Goal: Task Accomplishment & Management: Use online tool/utility

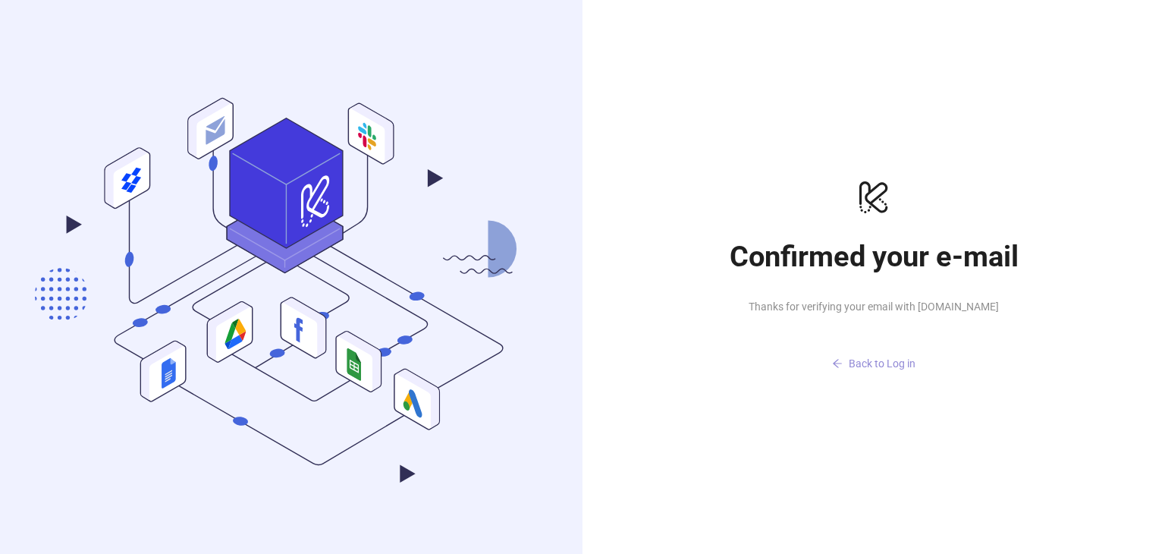
click at [847, 366] on button "Back to Log in" at bounding box center [873, 363] width 303 height 24
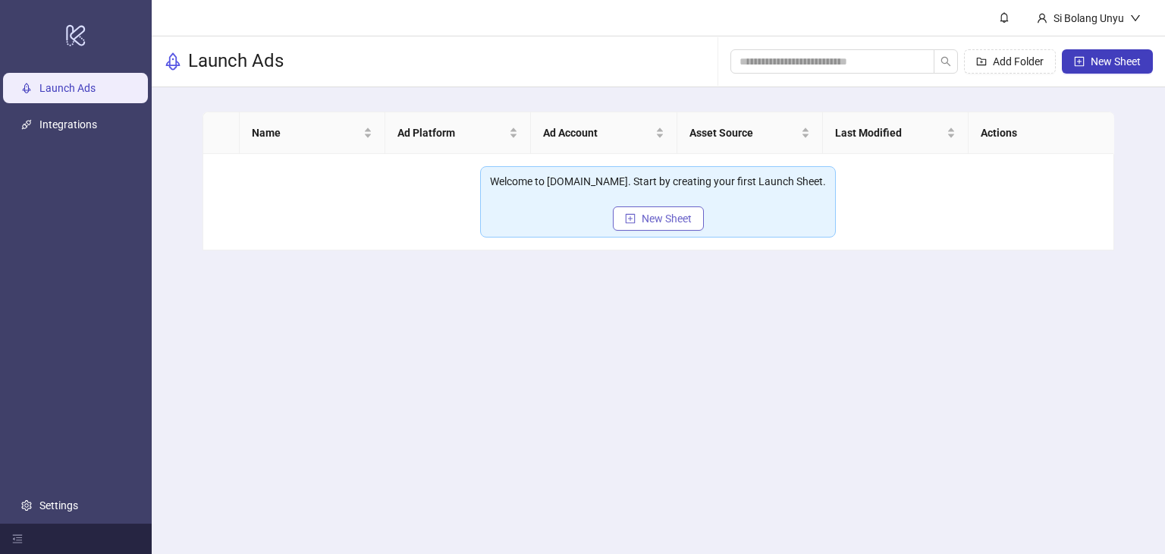
click at [649, 217] on span "New Sheet" at bounding box center [667, 218] width 50 height 12
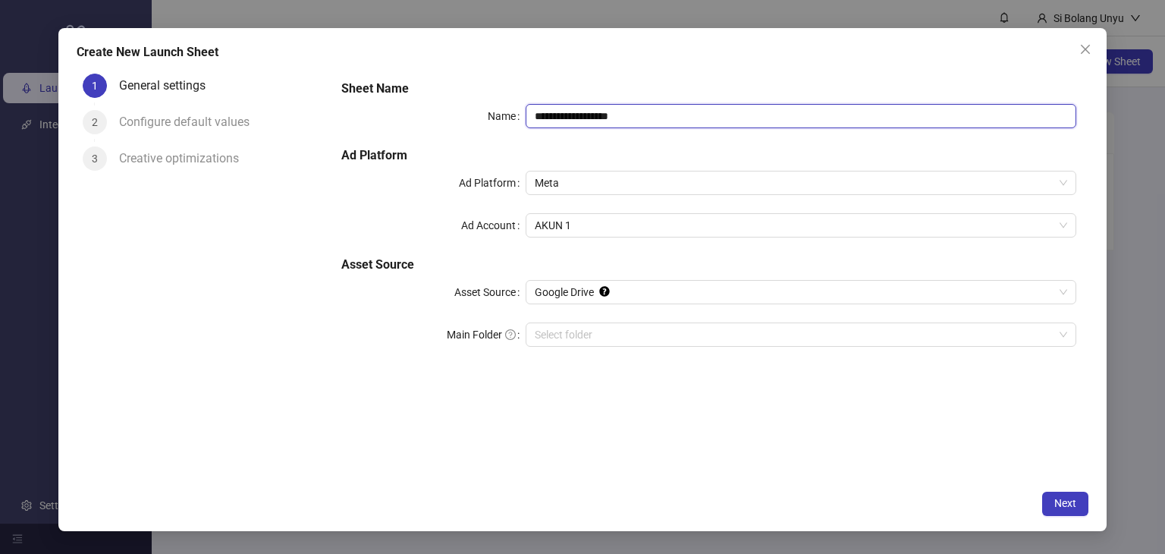
click at [664, 111] on input "**********" at bounding box center [801, 116] width 551 height 24
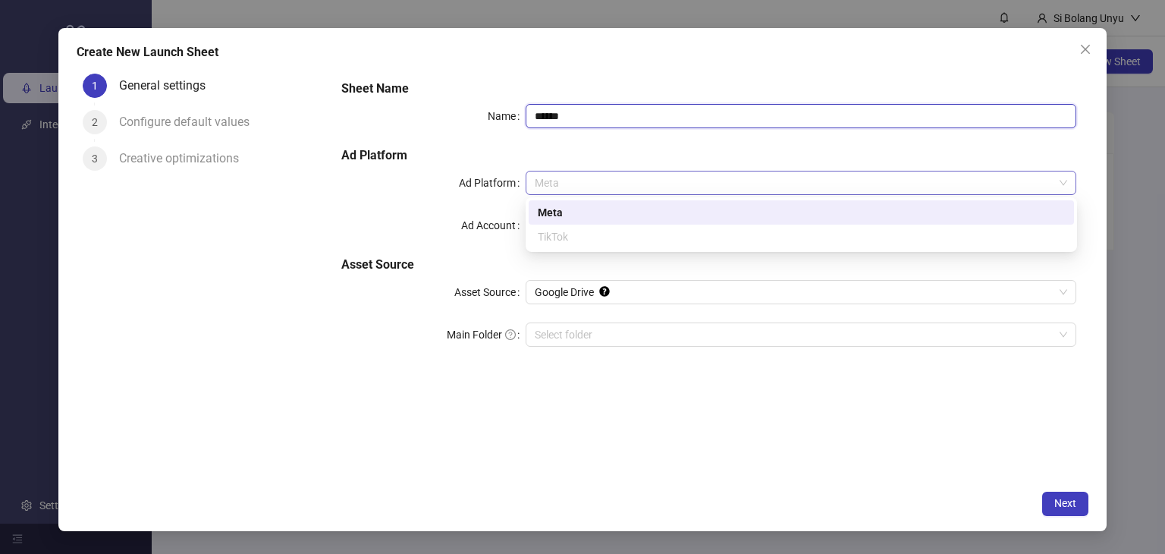
click at [596, 177] on span "Meta" at bounding box center [801, 182] width 533 height 23
type input "******"
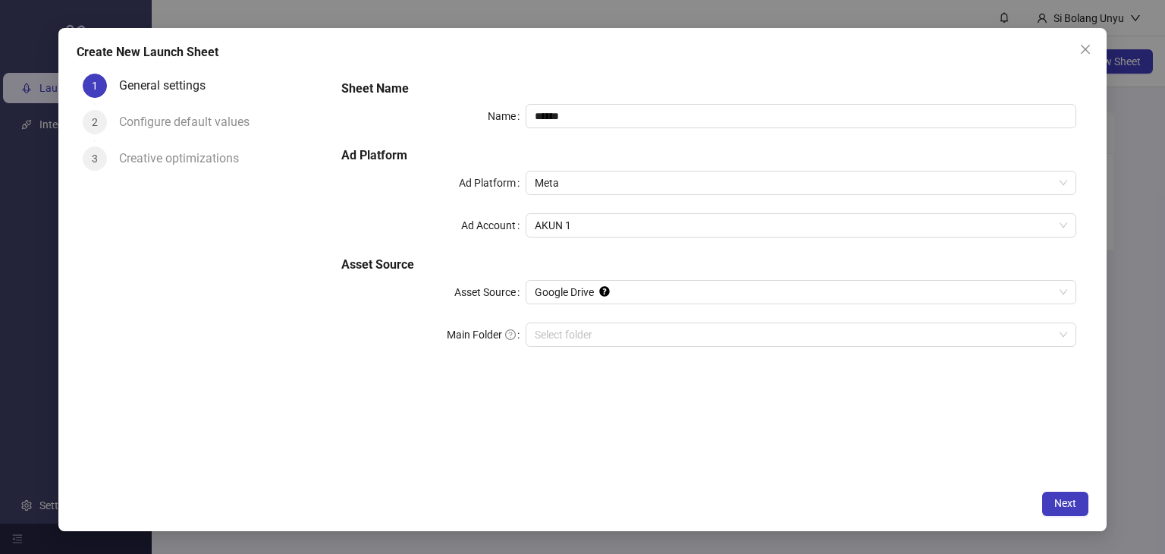
click at [467, 163] on h5 "Ad Platform" at bounding box center [708, 155] width 735 height 18
click at [600, 225] on span "AKUN 1" at bounding box center [801, 225] width 533 height 23
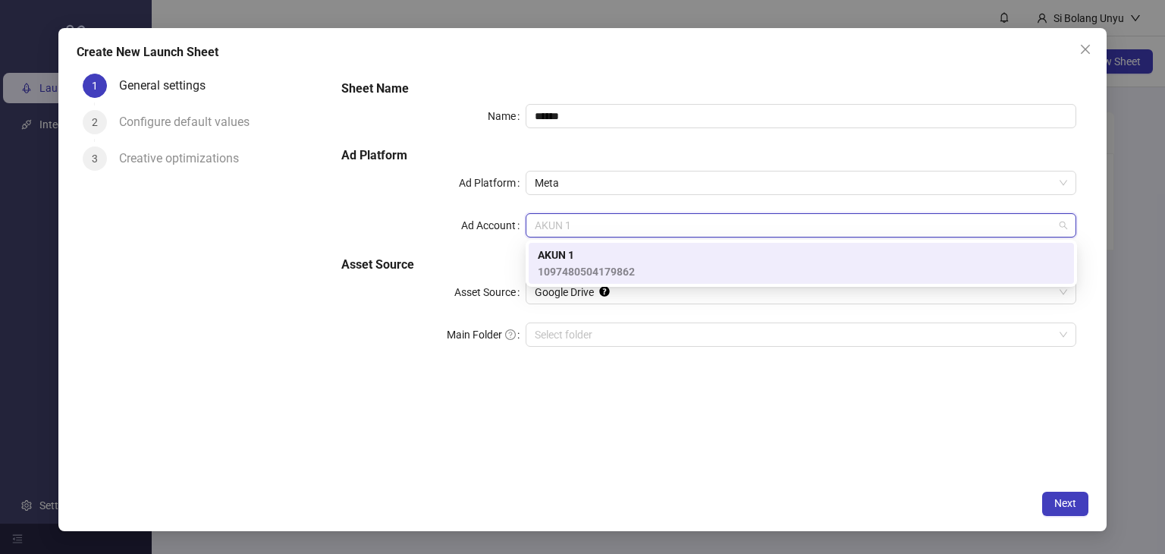
click at [567, 259] on span "AKUN 1" at bounding box center [586, 255] width 97 height 17
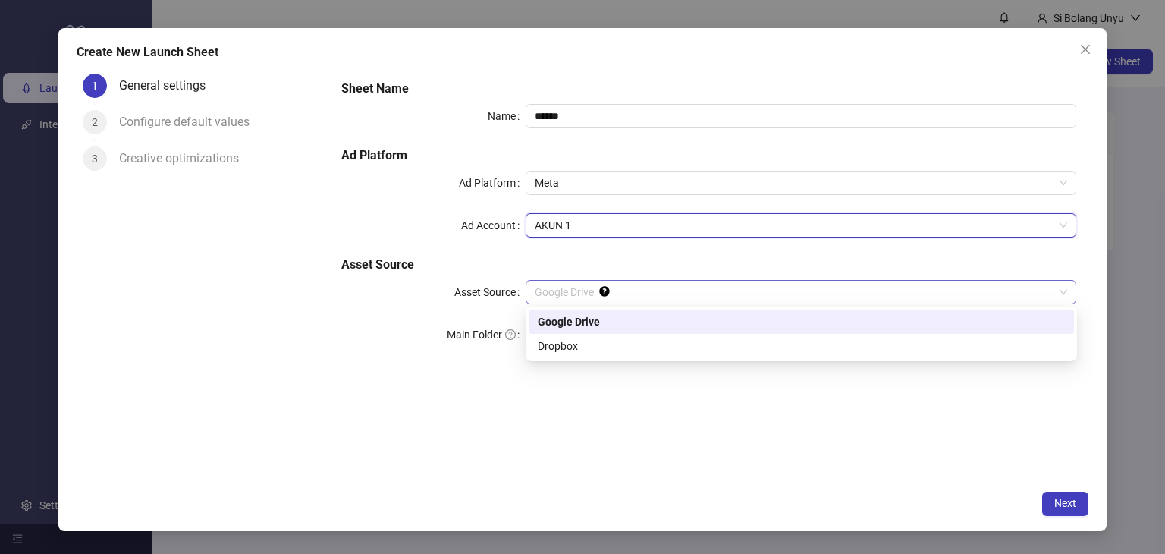
click at [632, 290] on span "Google Drive" at bounding box center [801, 292] width 533 height 23
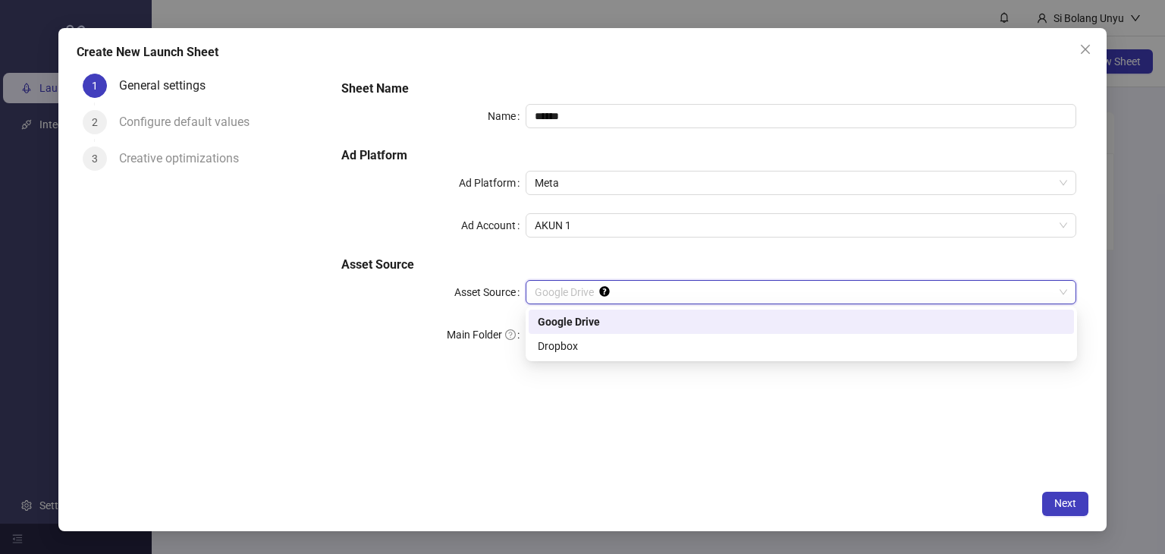
click at [616, 319] on div "Google Drive" at bounding box center [801, 321] width 527 height 17
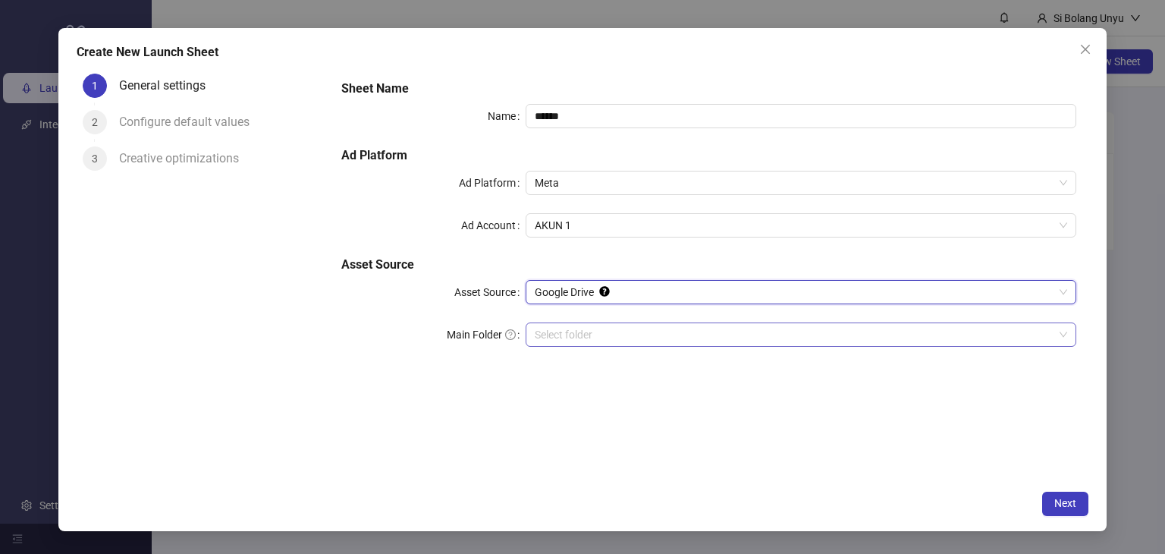
click at [616, 335] on input "Main Folder" at bounding box center [795, 334] width 520 height 23
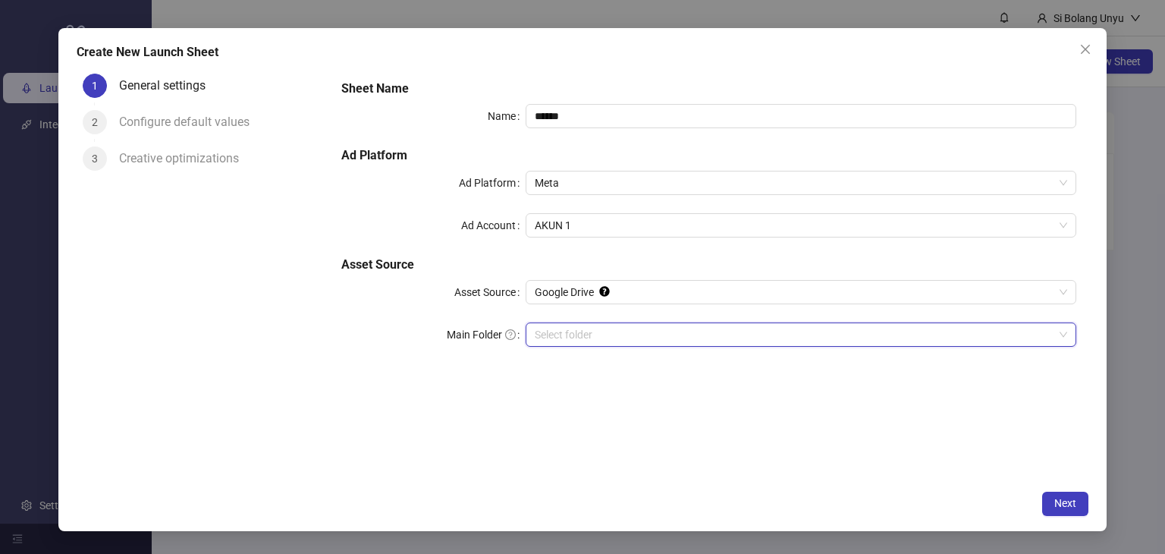
click at [635, 331] on input "Main Folder" at bounding box center [795, 334] width 520 height 23
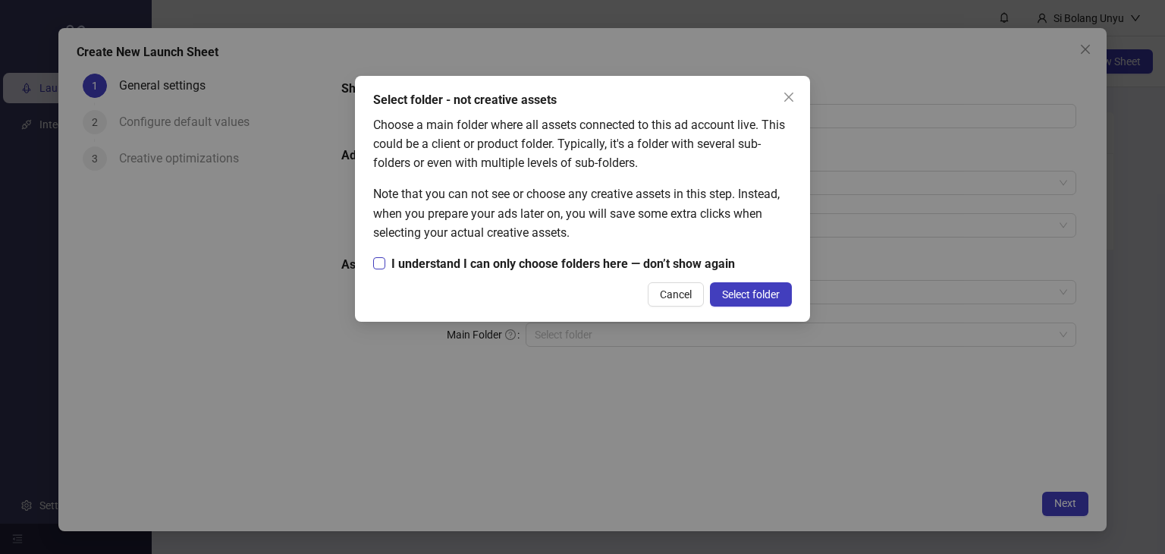
click at [578, 267] on span "I understand I can only choose folders here — don’t show again" at bounding box center [563, 263] width 356 height 19
click at [740, 300] on span "Select folder" at bounding box center [751, 294] width 58 height 12
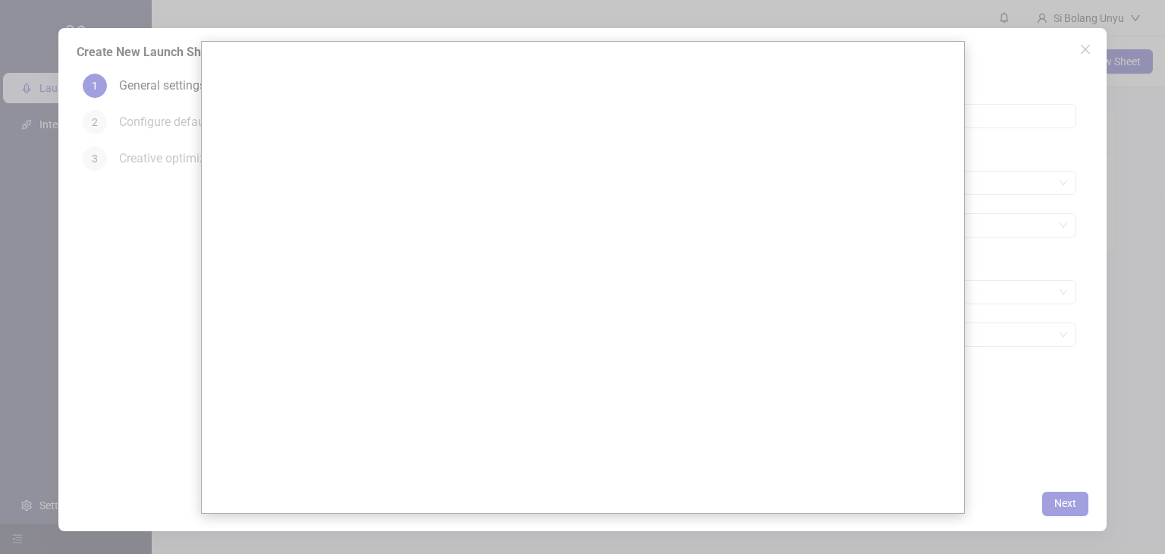
click at [1015, 262] on div at bounding box center [582, 277] width 1165 height 554
